Goal: Information Seeking & Learning: Learn about a topic

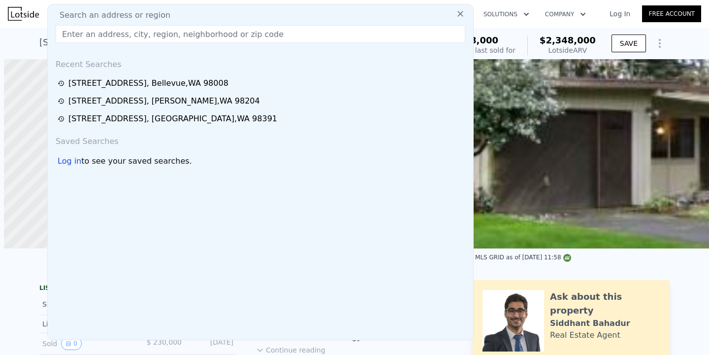
scroll to position [0, 4]
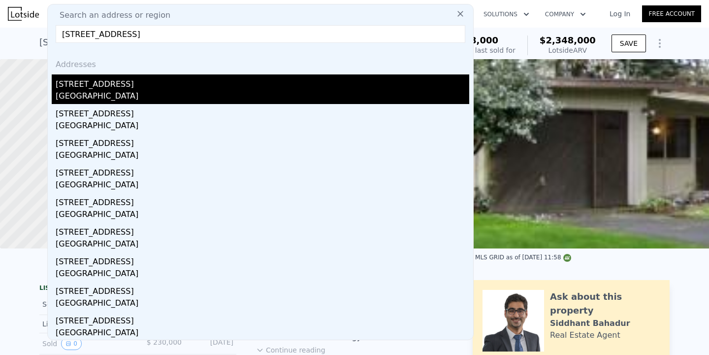
type input "[STREET_ADDRESS]"
click at [169, 78] on div "[STREET_ADDRESS]" at bounding box center [263, 82] width 414 height 16
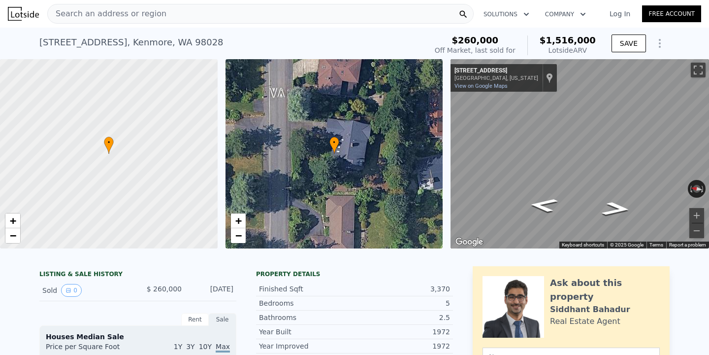
click at [215, 21] on div "Search an address or region" at bounding box center [260, 14] width 427 height 20
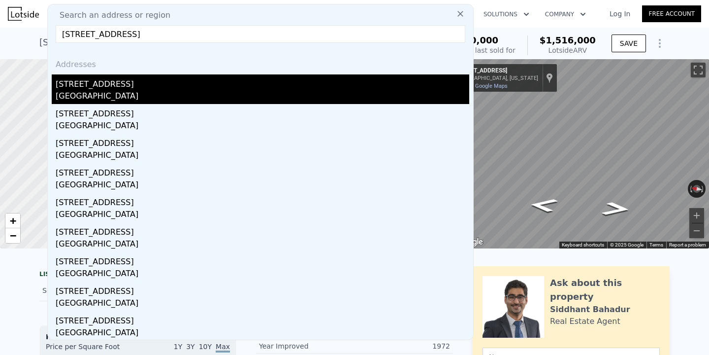
type input "[STREET_ADDRESS]"
click at [150, 83] on div "[STREET_ADDRESS]" at bounding box center [263, 82] width 414 height 16
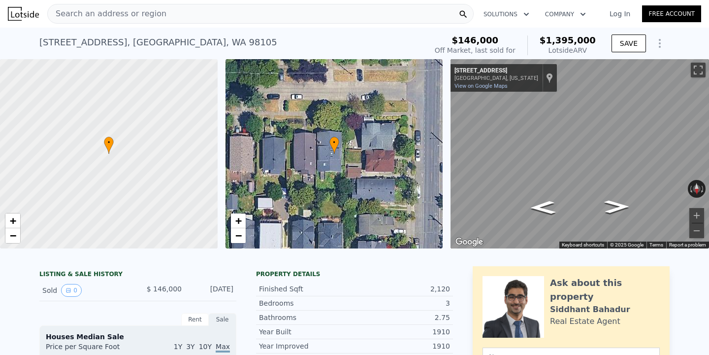
click at [245, 17] on div "Search an address or region" at bounding box center [260, 14] width 427 height 20
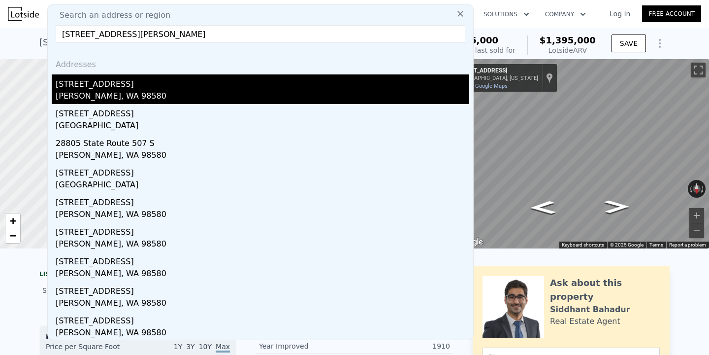
type input "[STREET_ADDRESS][PERSON_NAME]"
click at [90, 84] on div "[STREET_ADDRESS]" at bounding box center [263, 82] width 414 height 16
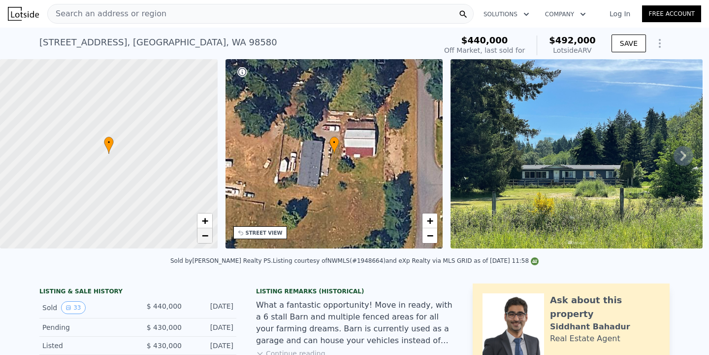
click at [202, 233] on span "−" at bounding box center [205, 235] width 6 height 12
click at [204, 225] on span "+" at bounding box center [205, 220] width 6 height 12
